Goal: Task Accomplishment & Management: Manage account settings

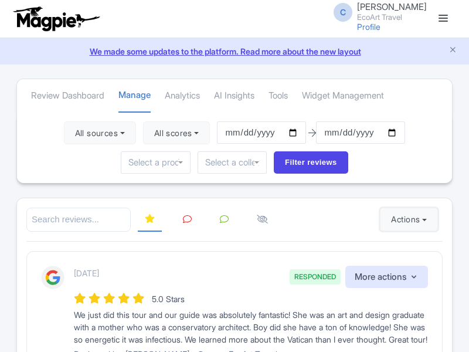
click at [406, 219] on button "Actions" at bounding box center [409, 218] width 58 height 23
click at [0, 0] on link "Import new reviews" at bounding box center [0, 0] width 0 height 0
